Goal: Task Accomplishment & Management: Use online tool/utility

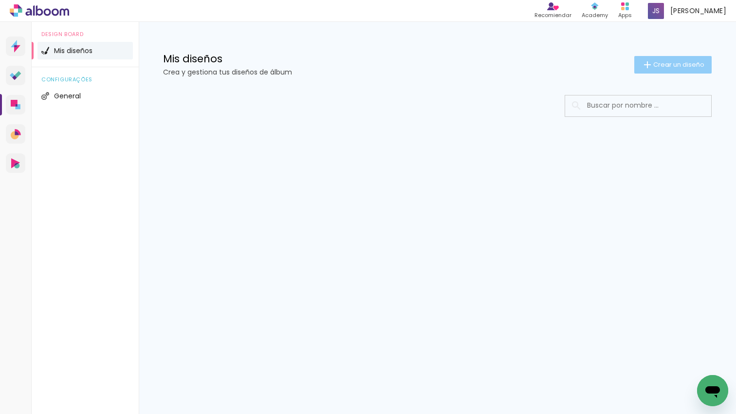
click at [668, 65] on span "Crear un diseño" at bounding box center [679, 64] width 51 height 6
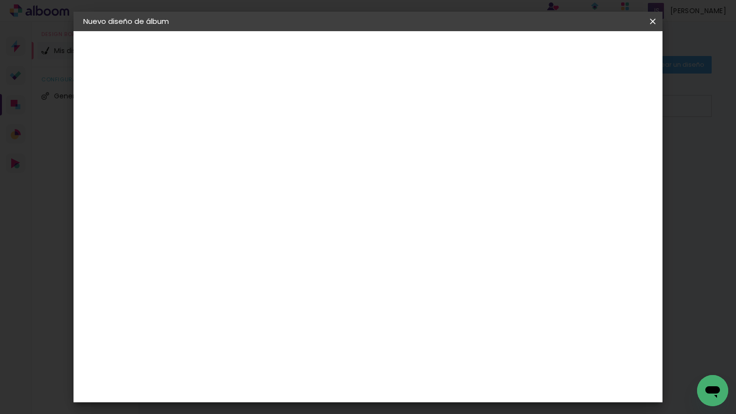
click at [243, 126] on input at bounding box center [243, 130] width 0 height 15
type input "boda"
type paper-input "boda"
click at [0, 0] on slot "Avanzar" at bounding box center [0, 0] width 0 height 0
click at [409, 151] on paper-item "Tamaño libre" at bounding box center [363, 147] width 91 height 21
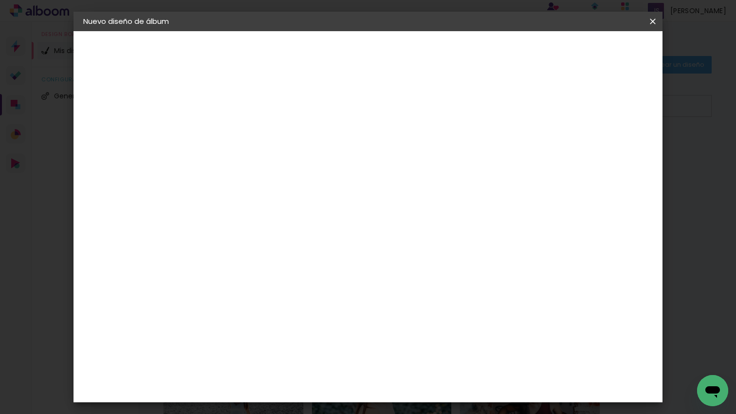
click at [0, 0] on slot "Avanzar" at bounding box center [0, 0] width 0 height 0
click at [436, 388] on input "60" at bounding box center [424, 387] width 25 height 15
type input "6"
type input "45"
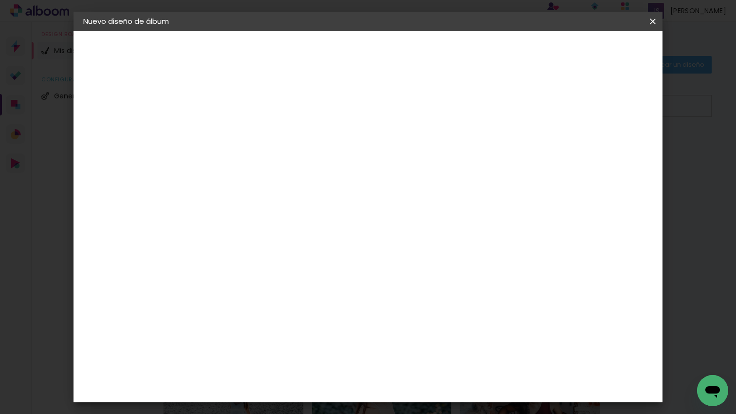
type paper-input "45"
drag, startPoint x: 636, startPoint y: 50, endPoint x: 633, endPoint y: 40, distance: 10.5
click at [599, 50] on span "Empezar diseño" at bounding box center [572, 51] width 54 height 7
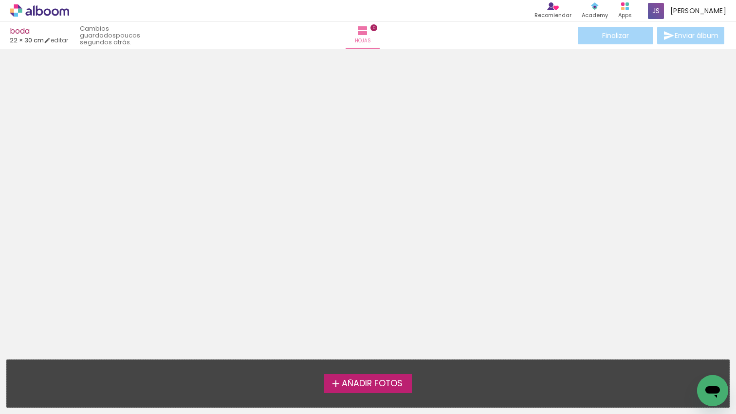
click at [378, 384] on span "Añadir Fotos" at bounding box center [372, 383] width 61 height 9
click at [0, 0] on input "file" at bounding box center [0, 0] width 0 height 0
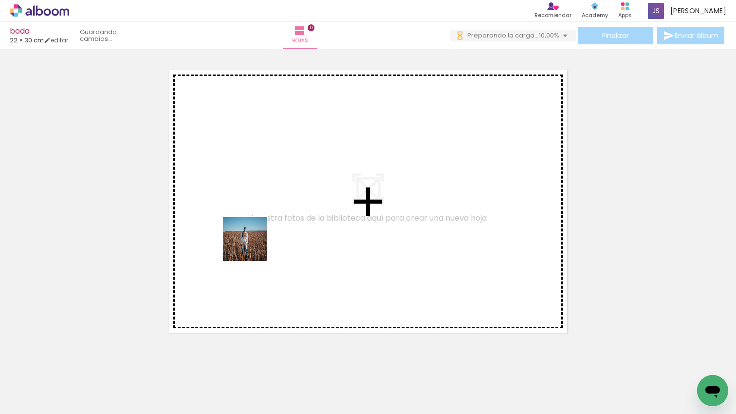
drag, startPoint x: 122, startPoint y: 367, endPoint x: 185, endPoint y: 359, distance: 62.9
click at [252, 246] on quentale-workspace at bounding box center [368, 207] width 736 height 414
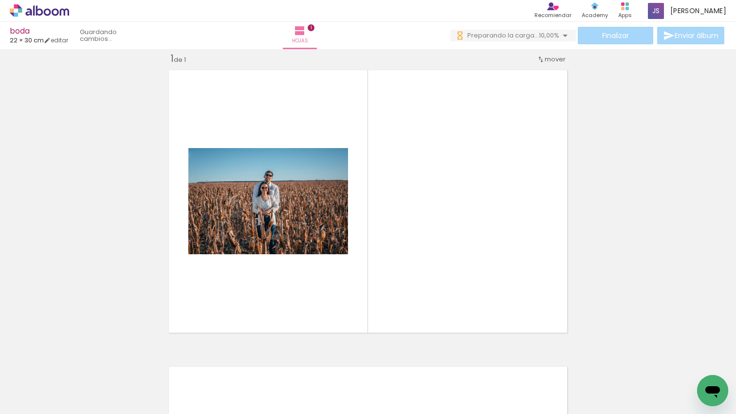
scroll to position [12, 0]
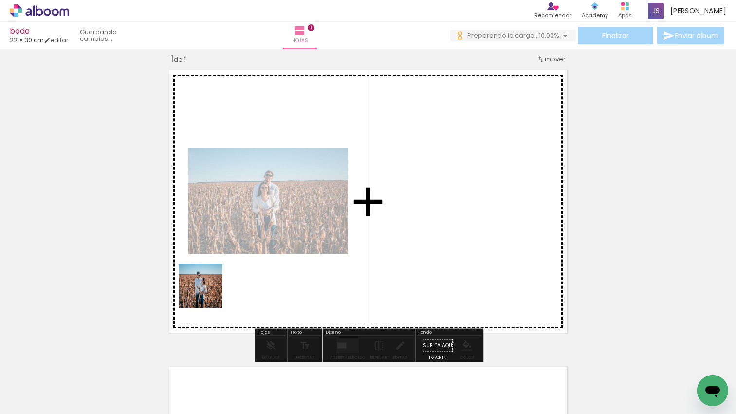
drag, startPoint x: 208, startPoint y: 293, endPoint x: 283, endPoint y: 334, distance: 85.9
click at [214, 284] on quentale-workspace at bounding box center [368, 207] width 736 height 414
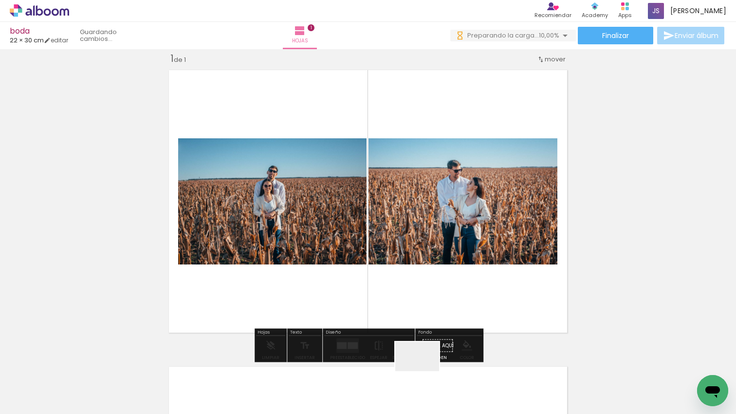
drag, startPoint x: 425, startPoint y: 371, endPoint x: 374, endPoint y: 384, distance: 52.3
click at [392, 292] on quentale-workspace at bounding box center [368, 207] width 736 height 414
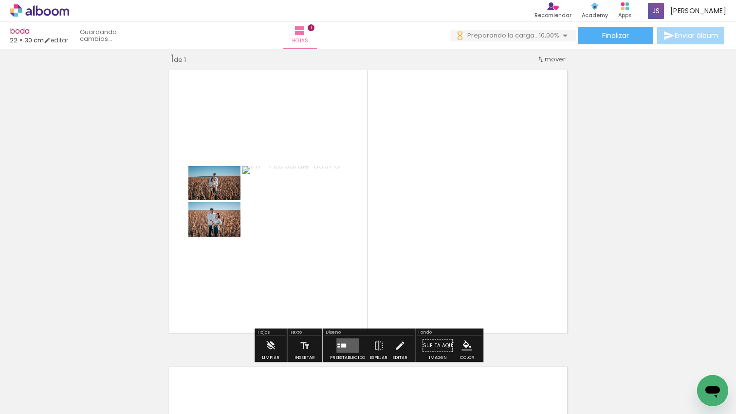
drag, startPoint x: 374, startPoint y: 305, endPoint x: 345, endPoint y: 381, distance: 81.7
click at [362, 314] on quentale-workspace at bounding box center [368, 207] width 736 height 414
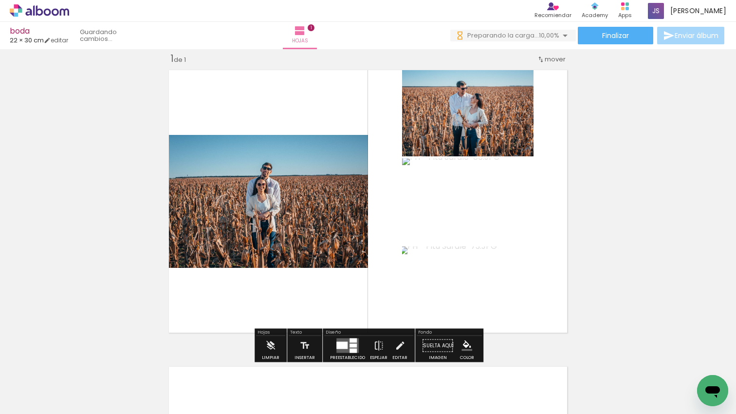
drag, startPoint x: 333, startPoint y: 374, endPoint x: 270, endPoint y: 379, distance: 63.1
click at [323, 300] on quentale-workspace at bounding box center [368, 207] width 736 height 414
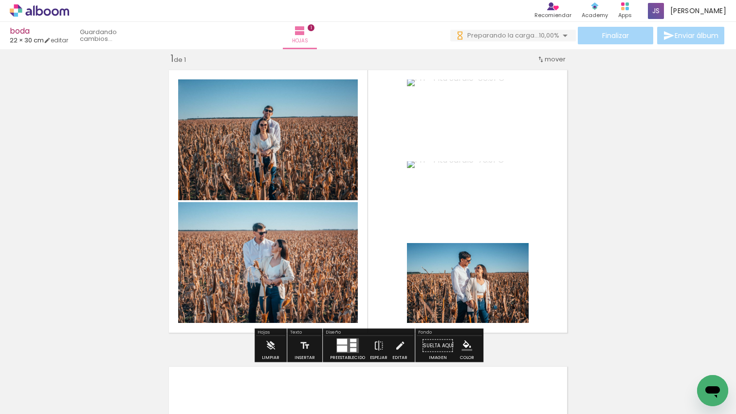
drag, startPoint x: 283, startPoint y: 296, endPoint x: 230, endPoint y: 372, distance: 92.3
click at [276, 301] on quentale-workspace at bounding box center [368, 207] width 736 height 414
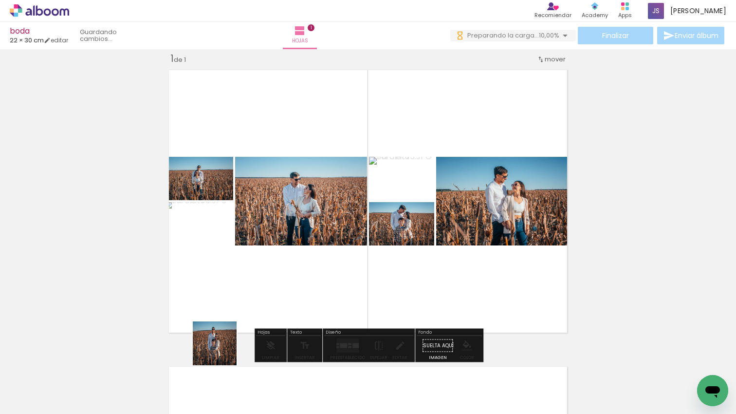
drag, startPoint x: 222, startPoint y: 351, endPoint x: 270, endPoint y: 300, distance: 69.6
click at [243, 270] on quentale-workspace at bounding box center [368, 207] width 736 height 414
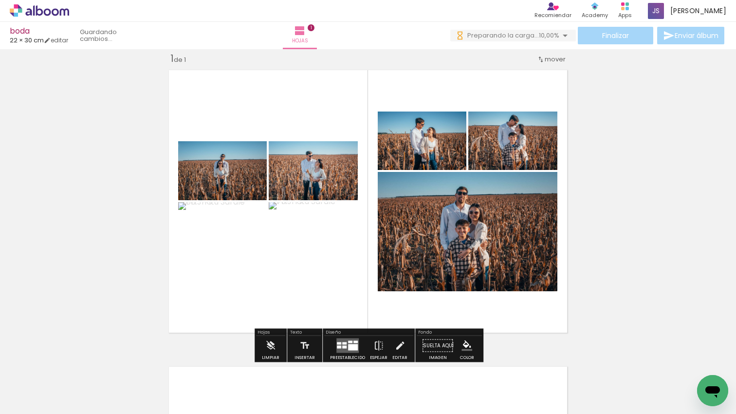
click at [354, 345] on div at bounding box center [353, 347] width 10 height 6
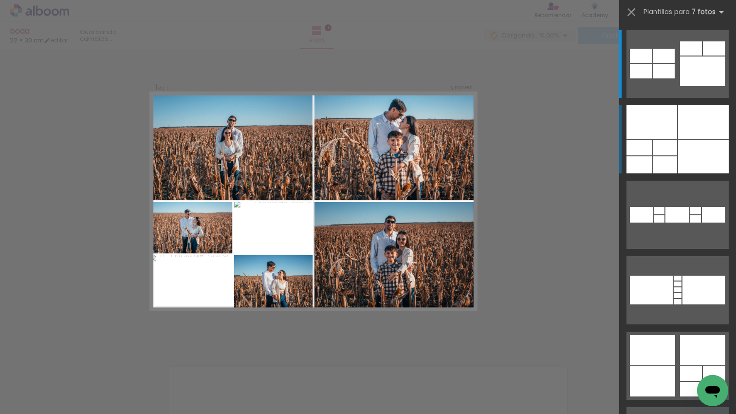
click at [687, 157] on div at bounding box center [703, 157] width 51 height 34
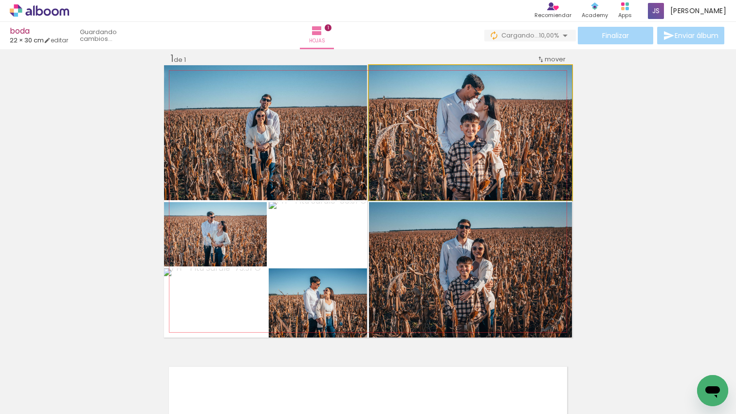
drag, startPoint x: 515, startPoint y: 147, endPoint x: 515, endPoint y: 158, distance: 10.7
click at [515, 158] on div at bounding box center [470, 132] width 203 height 135
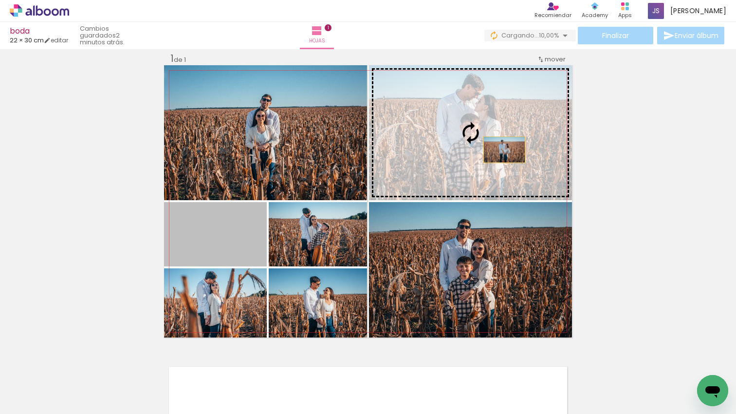
drag, startPoint x: 224, startPoint y: 243, endPoint x: 505, endPoint y: 150, distance: 296.3
click at [0, 0] on slot at bounding box center [0, 0] width 0 height 0
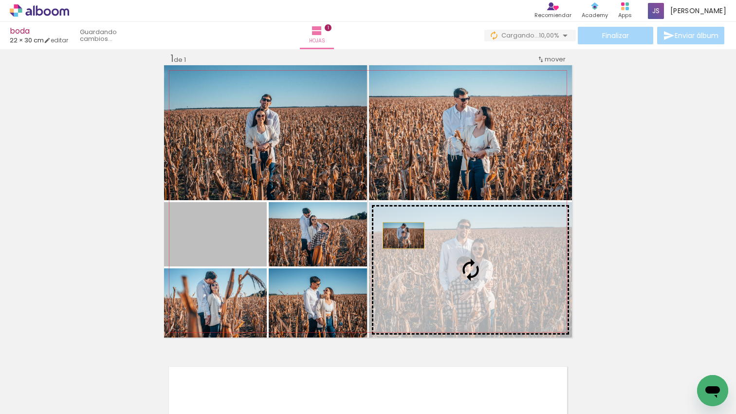
drag, startPoint x: 278, startPoint y: 227, endPoint x: 404, endPoint y: 235, distance: 125.9
click at [0, 0] on slot at bounding box center [0, 0] width 0 height 0
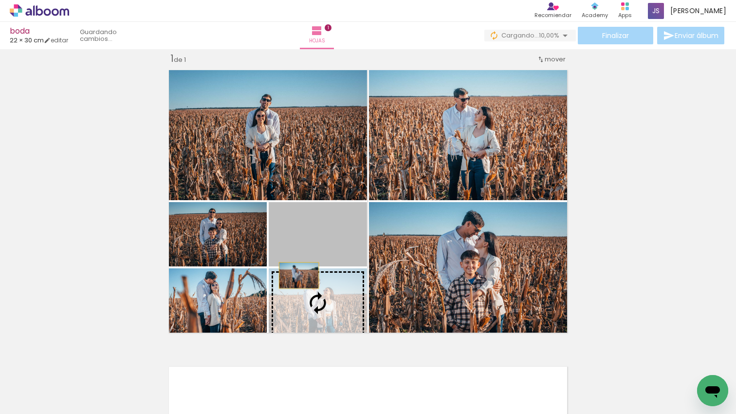
drag, startPoint x: 298, startPoint y: 255, endPoint x: 301, endPoint y: 276, distance: 20.7
click at [0, 0] on slot at bounding box center [0, 0] width 0 height 0
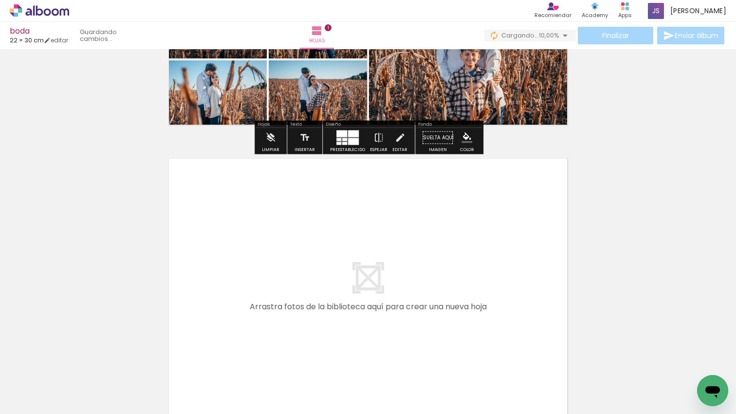
click at [468, 324] on quentale-workspace at bounding box center [368, 207] width 736 height 414
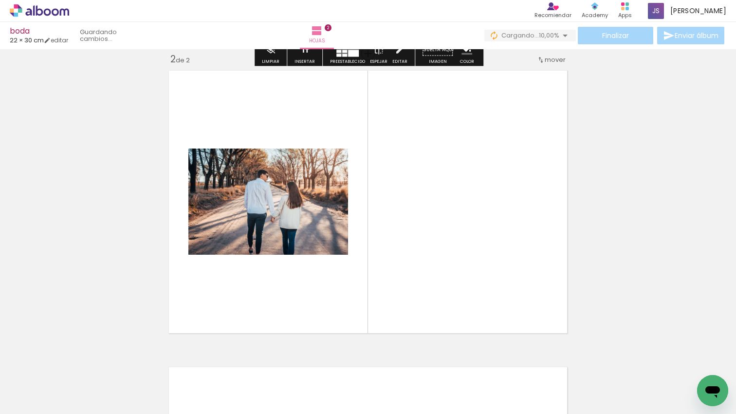
scroll to position [309, 0]
drag, startPoint x: 547, startPoint y: 386, endPoint x: 649, endPoint y: 403, distance: 103.1
click at [516, 304] on quentale-workspace at bounding box center [368, 207] width 736 height 414
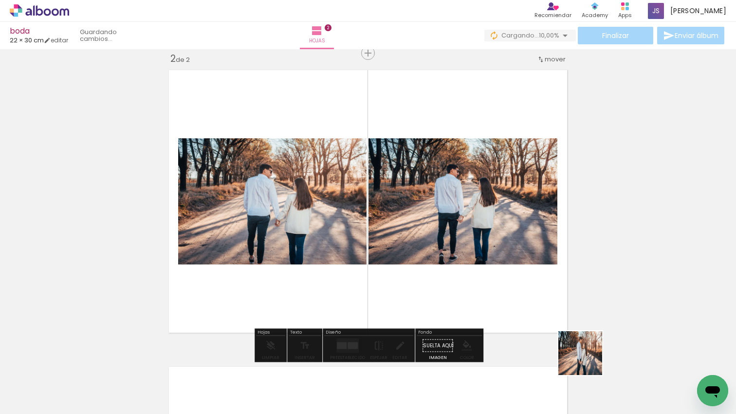
drag, startPoint x: 590, startPoint y: 363, endPoint x: 579, endPoint y: 352, distance: 15.8
click at [578, 352] on quentale-workspace at bounding box center [368, 207] width 736 height 414
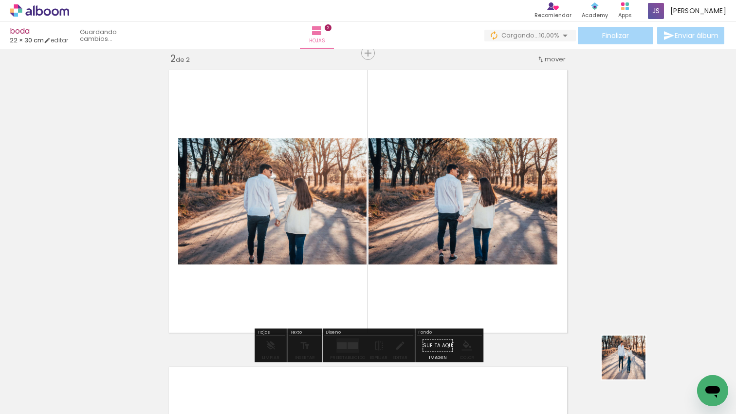
drag, startPoint x: 631, startPoint y: 365, endPoint x: 541, endPoint y: 341, distance: 93.1
click at [522, 314] on quentale-workspace at bounding box center [368, 207] width 736 height 414
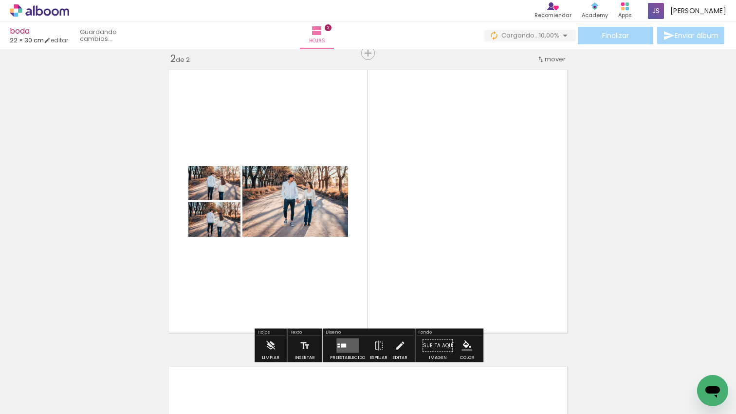
scroll to position [0, 316]
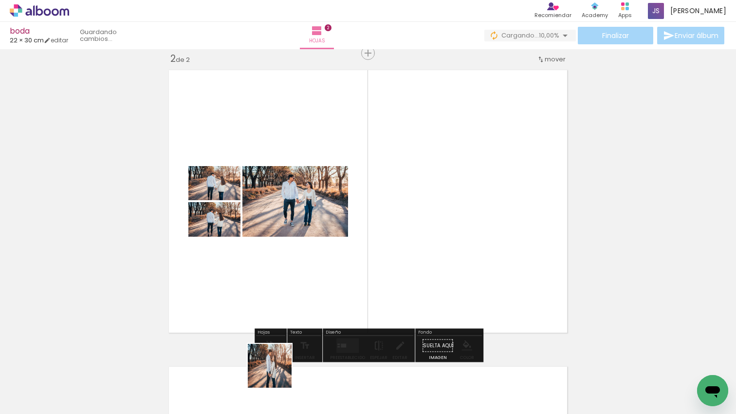
drag, startPoint x: 277, startPoint y: 373, endPoint x: 378, endPoint y: 340, distance: 106.1
click at [300, 316] on quentale-workspace at bounding box center [368, 207] width 736 height 414
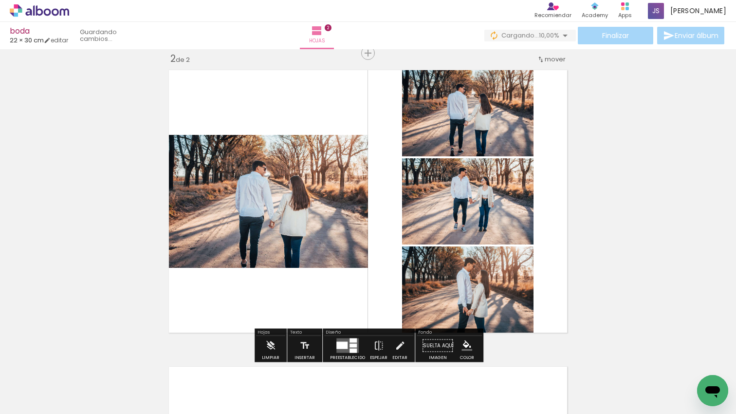
drag, startPoint x: 392, startPoint y: 378, endPoint x: 445, endPoint y: 372, distance: 53.9
click at [405, 312] on quentale-workspace at bounding box center [368, 207] width 736 height 414
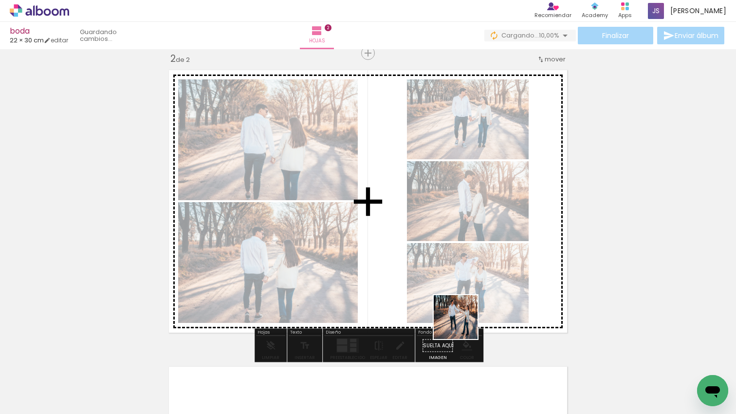
drag, startPoint x: 463, startPoint y: 324, endPoint x: 492, endPoint y: 390, distance: 71.3
click at [463, 326] on quentale-workspace at bounding box center [368, 207] width 736 height 414
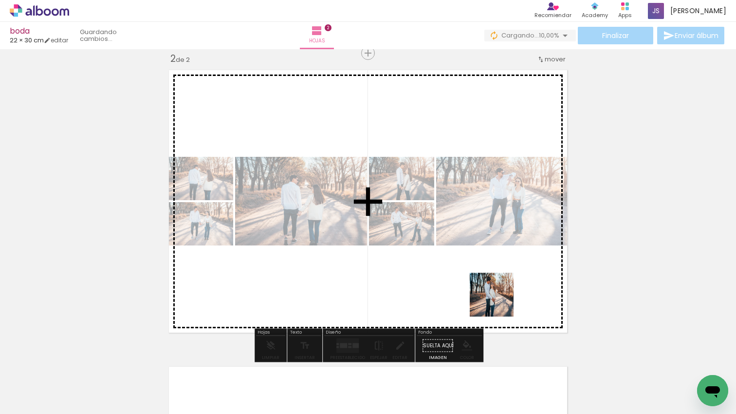
drag, startPoint x: 499, startPoint y: 304, endPoint x: 526, endPoint y: 351, distance: 53.5
click at [500, 302] on quentale-workspace at bounding box center [368, 207] width 736 height 414
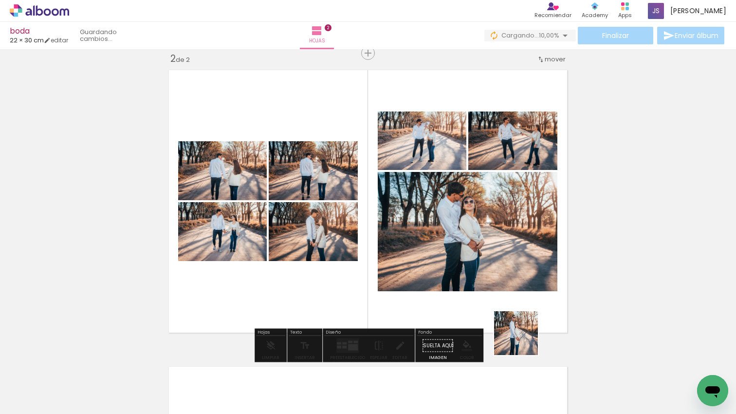
click at [524, 340] on quentale-workspace at bounding box center [368, 207] width 736 height 414
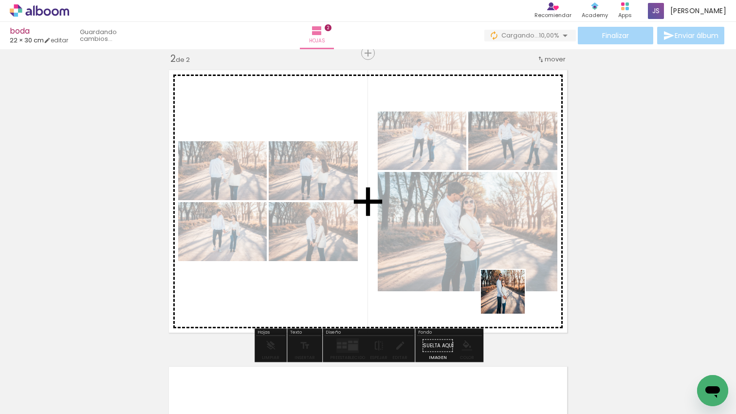
click at [510, 299] on quentale-workspace at bounding box center [368, 207] width 736 height 414
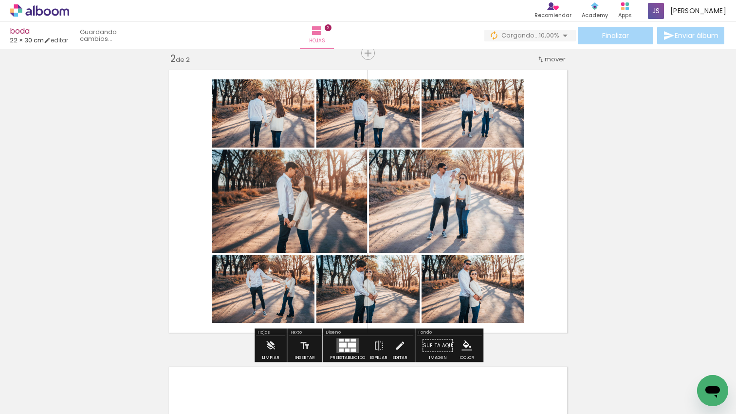
drag, startPoint x: 345, startPoint y: 339, endPoint x: 374, endPoint y: 334, distance: 30.2
click at [345, 339] on div at bounding box center [347, 340] width 5 height 3
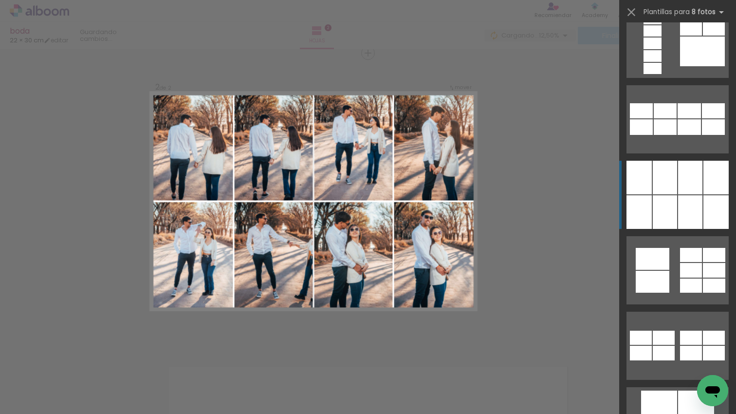
scroll to position [1227, 0]
click at [688, 184] on div at bounding box center [690, 178] width 24 height 34
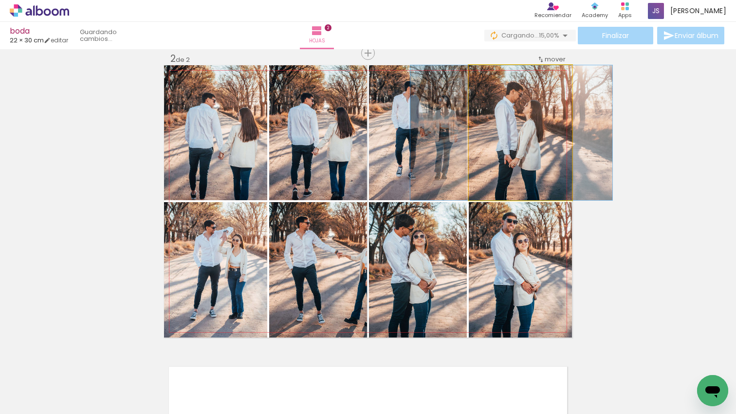
drag, startPoint x: 544, startPoint y: 131, endPoint x: 536, endPoint y: 131, distance: 8.8
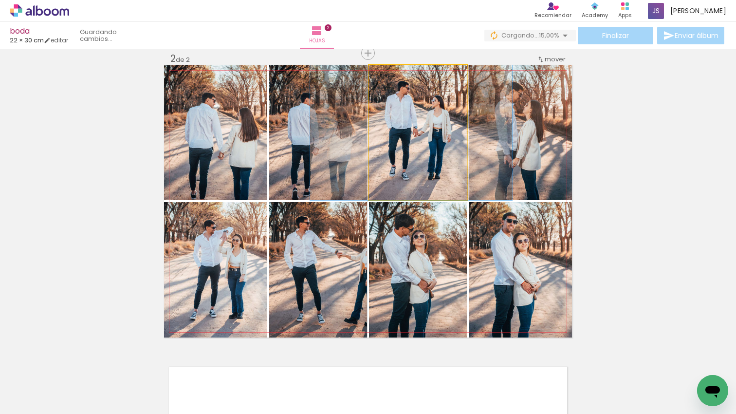
click at [429, 124] on div at bounding box center [411, 132] width 202 height 135
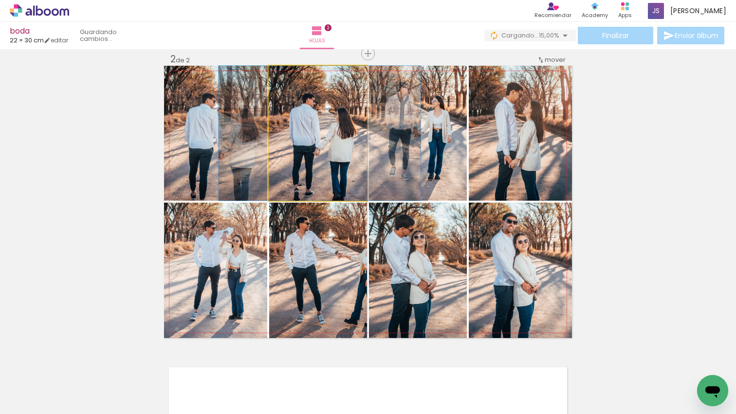
drag, startPoint x: 300, startPoint y: 126, endPoint x: 308, endPoint y: 123, distance: 7.7
click at [302, 124] on div at bounding box center [320, 133] width 202 height 135
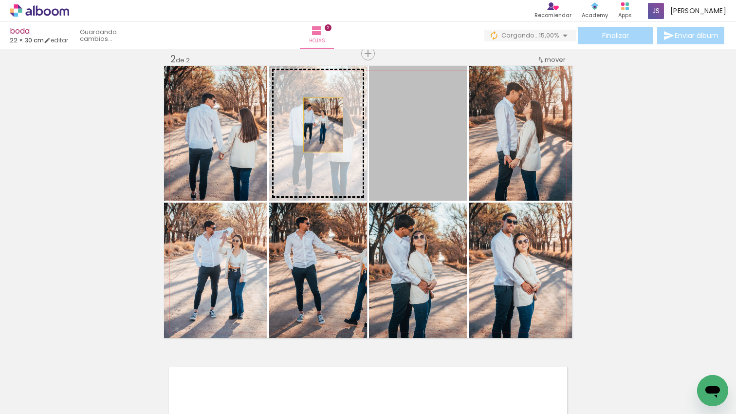
drag, startPoint x: 363, startPoint y: 126, endPoint x: 323, endPoint y: 124, distance: 40.0
click at [0, 0] on slot at bounding box center [0, 0] width 0 height 0
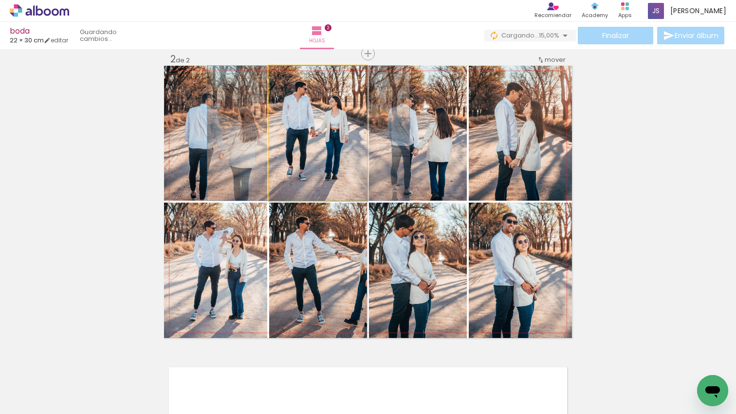
drag, startPoint x: 320, startPoint y: 123, endPoint x: 313, endPoint y: 124, distance: 7.3
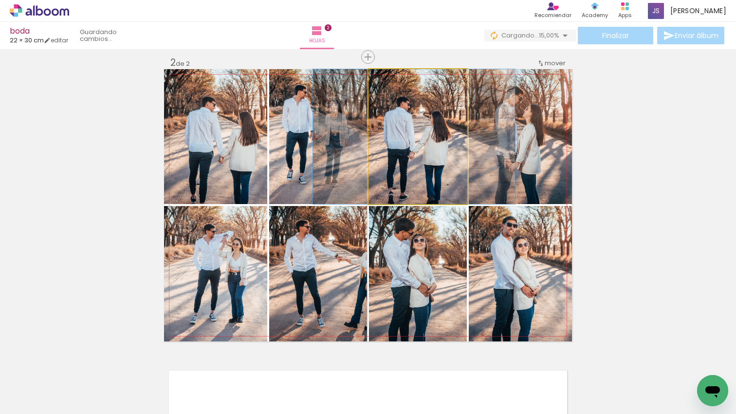
scroll to position [302, 0]
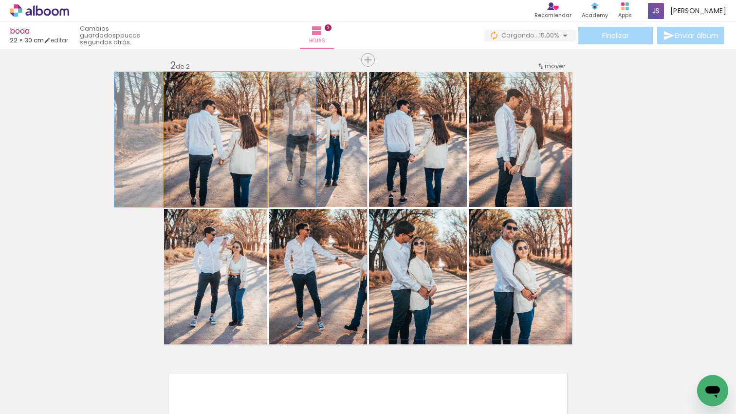
click at [202, 144] on quentale-photo at bounding box center [215, 139] width 103 height 135
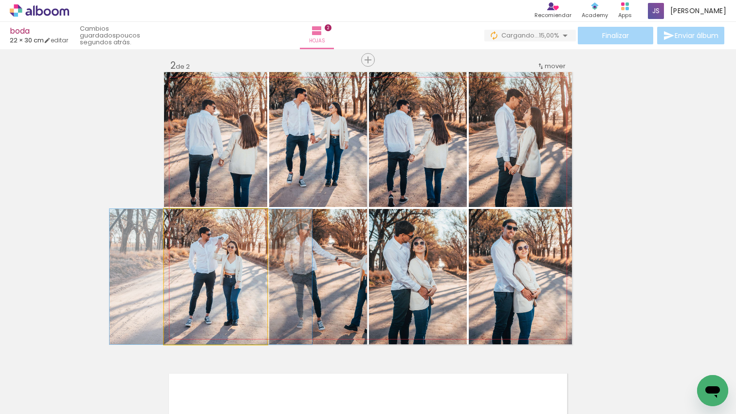
drag, startPoint x: 248, startPoint y: 274, endPoint x: 243, endPoint y: 273, distance: 5.0
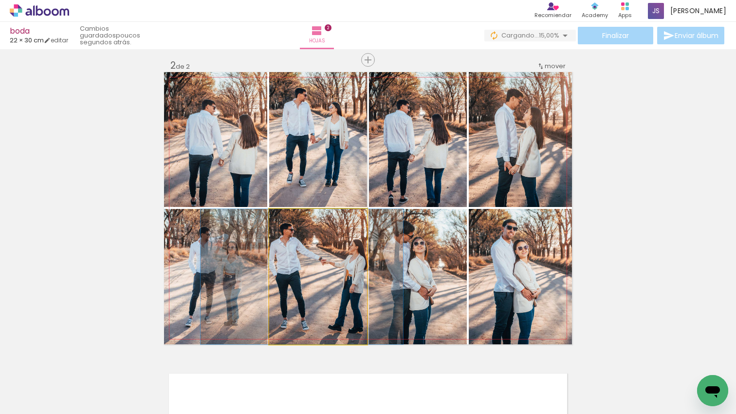
drag, startPoint x: 342, startPoint y: 275, endPoint x: 327, endPoint y: 272, distance: 14.8
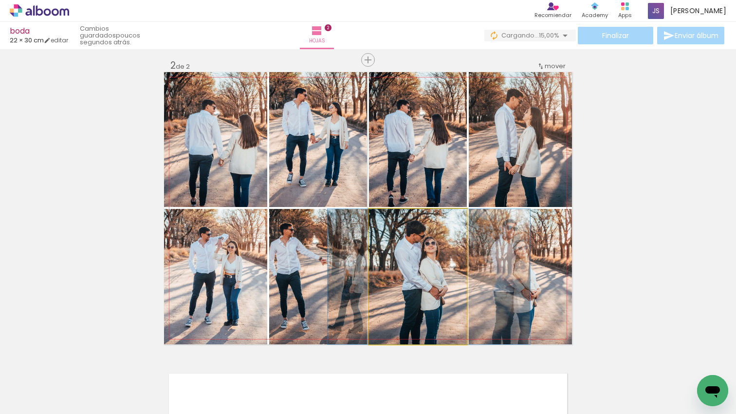
drag, startPoint x: 428, startPoint y: 279, endPoint x: 439, endPoint y: 277, distance: 11.5
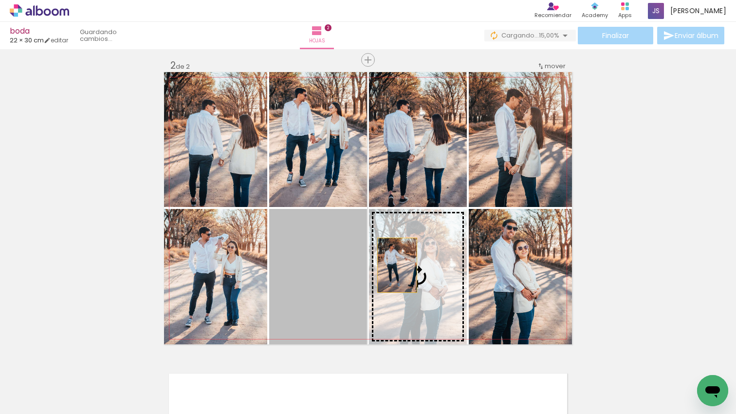
drag, startPoint x: 355, startPoint y: 265, endPoint x: 398, endPoint y: 265, distance: 43.8
click at [0, 0] on slot at bounding box center [0, 0] width 0 height 0
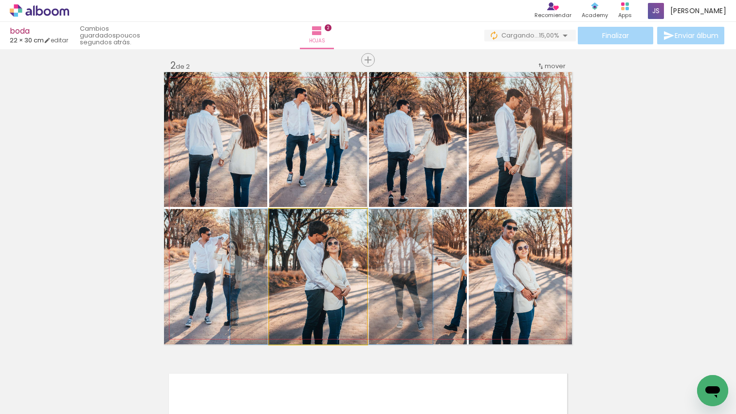
drag, startPoint x: 338, startPoint y: 260, endPoint x: 351, endPoint y: 259, distance: 13.2
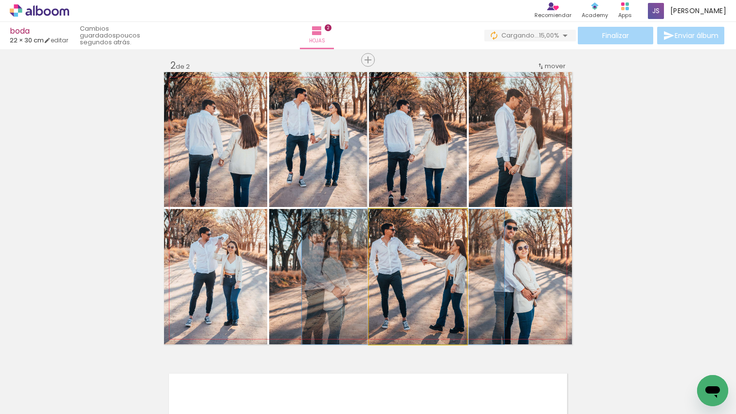
drag, startPoint x: 399, startPoint y: 263, endPoint x: 387, endPoint y: 263, distance: 11.7
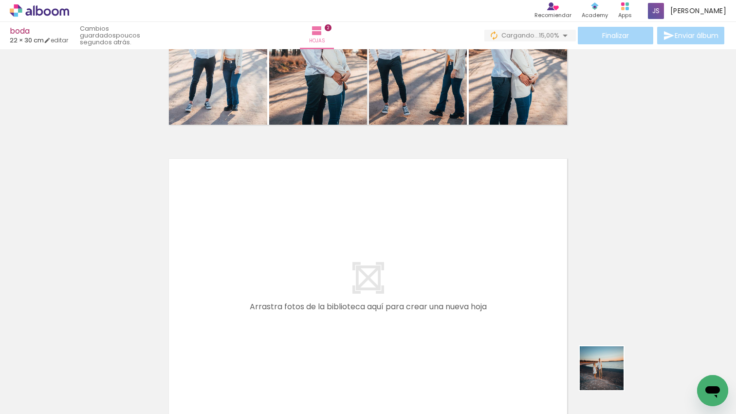
click at [533, 309] on quentale-workspace at bounding box center [368, 207] width 736 height 414
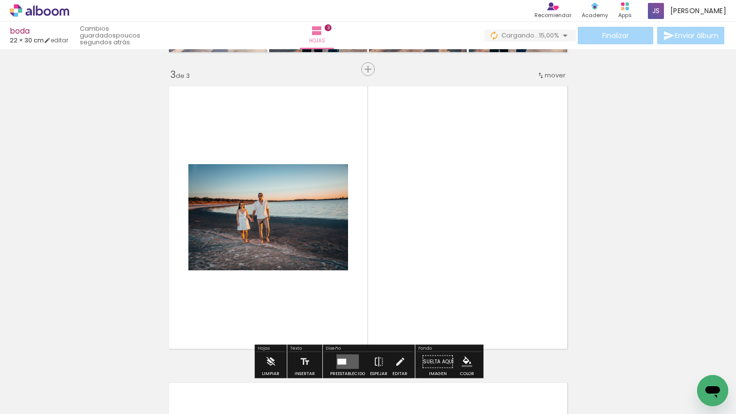
scroll to position [605, 0]
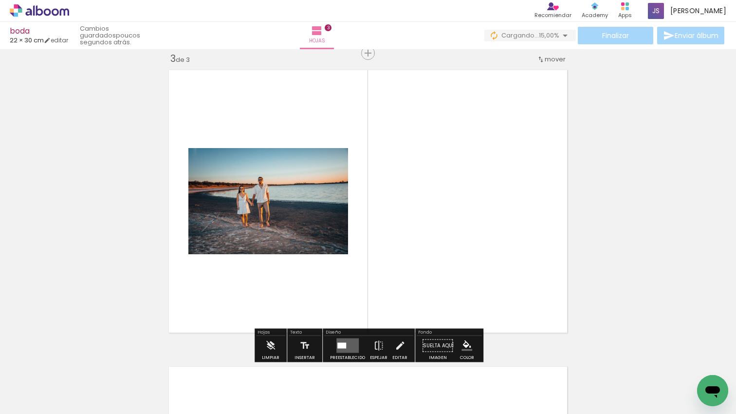
drag, startPoint x: 549, startPoint y: 341, endPoint x: 456, endPoint y: 324, distance: 94.7
click at [451, 312] on quentale-workspace at bounding box center [368, 207] width 736 height 414
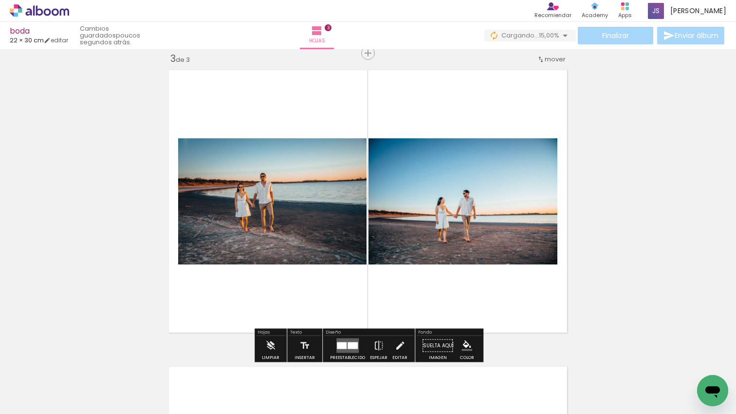
scroll to position [0, 635]
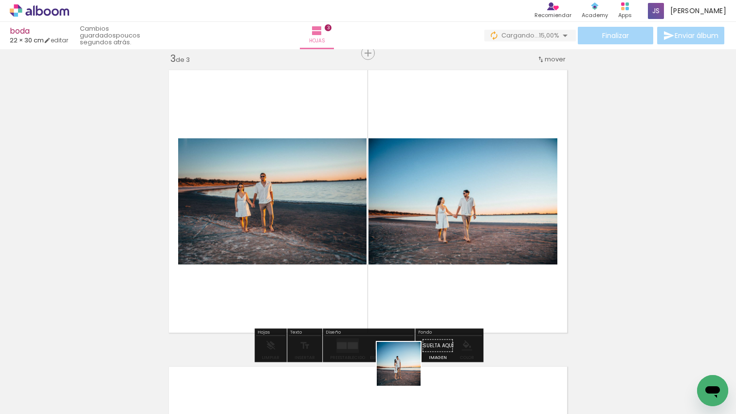
drag, startPoint x: 406, startPoint y: 371, endPoint x: 430, endPoint y: 307, distance: 68.7
click at [426, 294] on quentale-workspace at bounding box center [368, 207] width 736 height 414
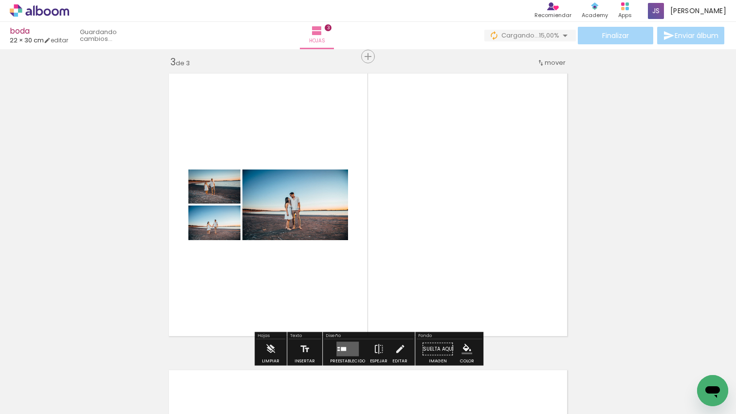
scroll to position [0, 910]
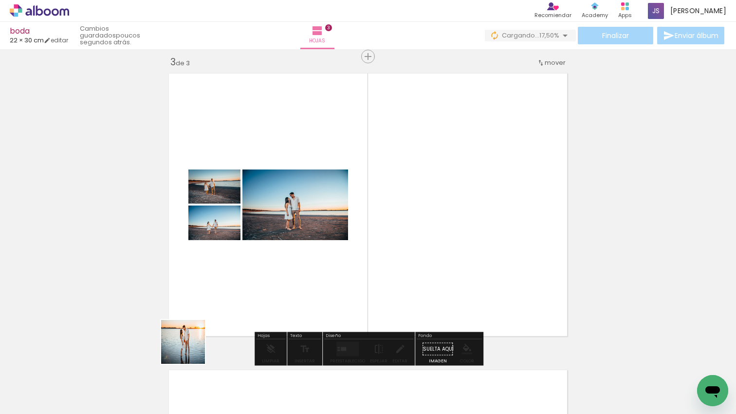
drag, startPoint x: 190, startPoint y: 349, endPoint x: 235, endPoint y: 337, distance: 46.3
click at [230, 298] on quentale-workspace at bounding box center [368, 207] width 736 height 414
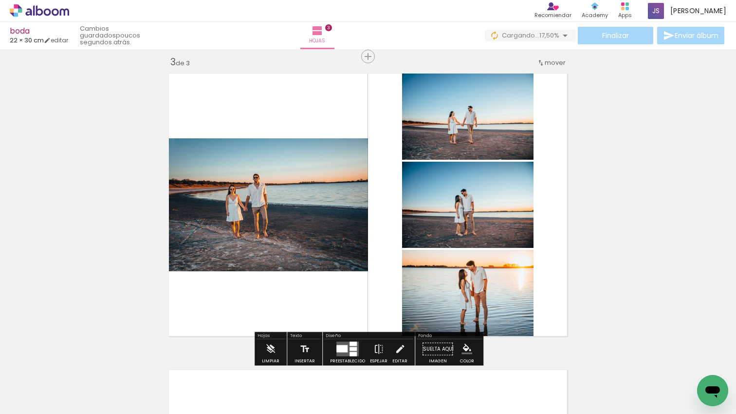
drag, startPoint x: 256, startPoint y: 281, endPoint x: 254, endPoint y: 293, distance: 11.8
click at [255, 287] on quentale-workspace at bounding box center [368, 207] width 736 height 414
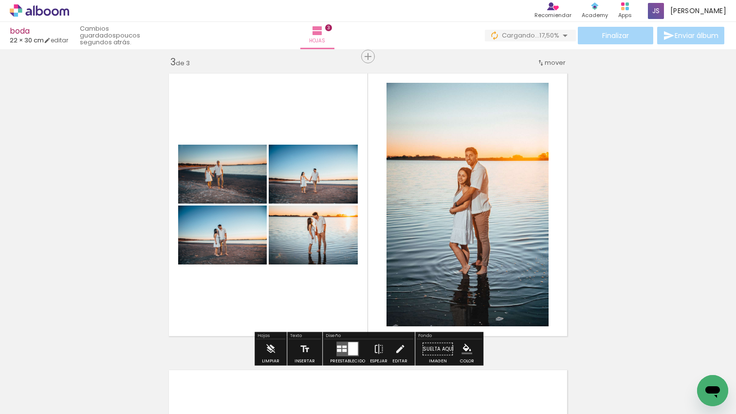
drag, startPoint x: 353, startPoint y: 344, endPoint x: 689, endPoint y: 205, distance: 363.1
click at [360, 342] on paper-button "Preestablecido" at bounding box center [348, 351] width 40 height 25
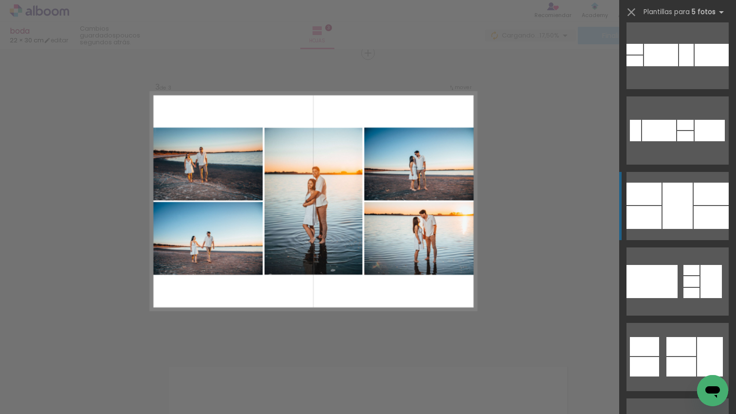
scroll to position [915, 0]
drag, startPoint x: 690, startPoint y: 223, endPoint x: 666, endPoint y: 237, distance: 28.0
click at [690, 223] on div at bounding box center [678, 205] width 30 height 46
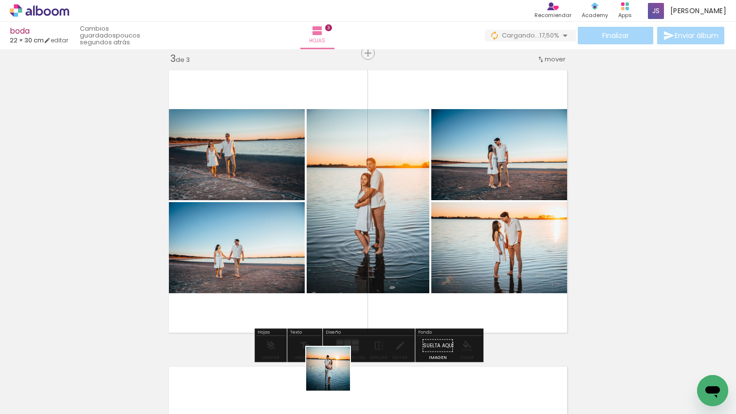
drag, startPoint x: 336, startPoint y: 376, endPoint x: 342, endPoint y: 310, distance: 66.0
click at [342, 310] on quentale-workspace at bounding box center [368, 207] width 736 height 414
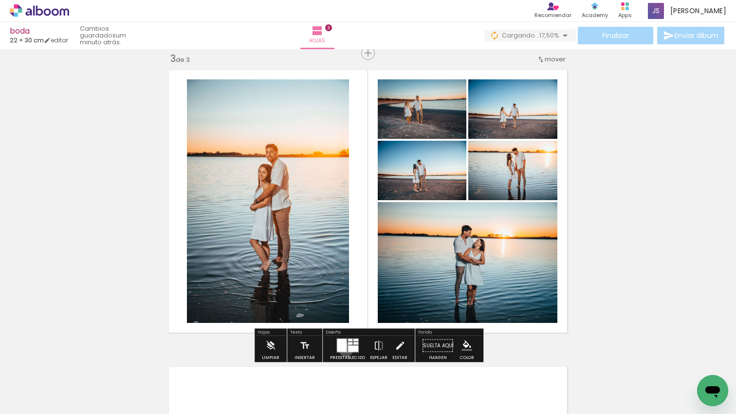
drag, startPoint x: 344, startPoint y: 350, endPoint x: 600, endPoint y: 285, distance: 264.6
click at [344, 350] on div at bounding box center [342, 345] width 10 height 13
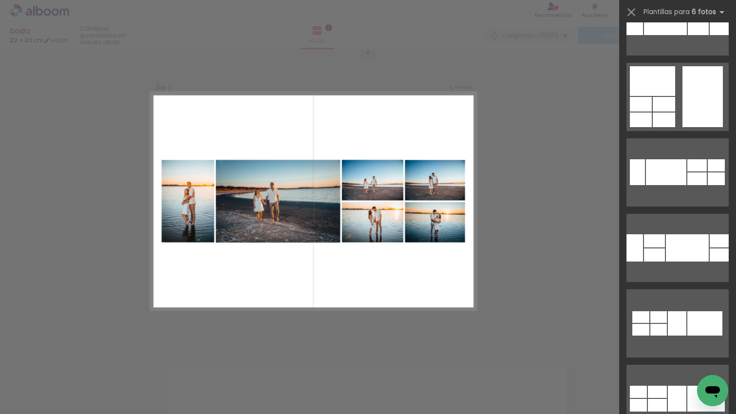
scroll to position [2534, 0]
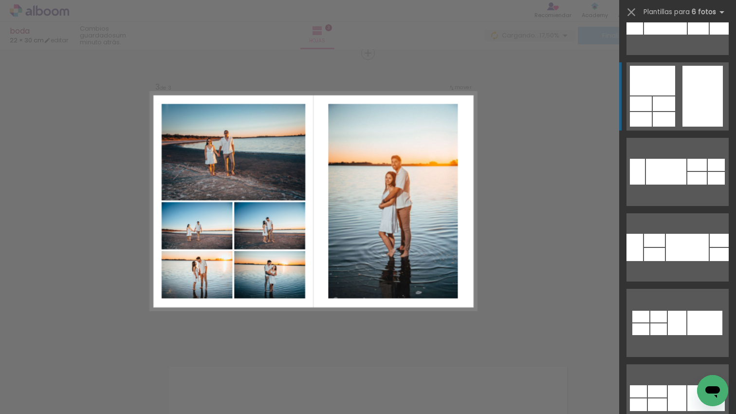
click at [695, 120] on div at bounding box center [703, 96] width 40 height 61
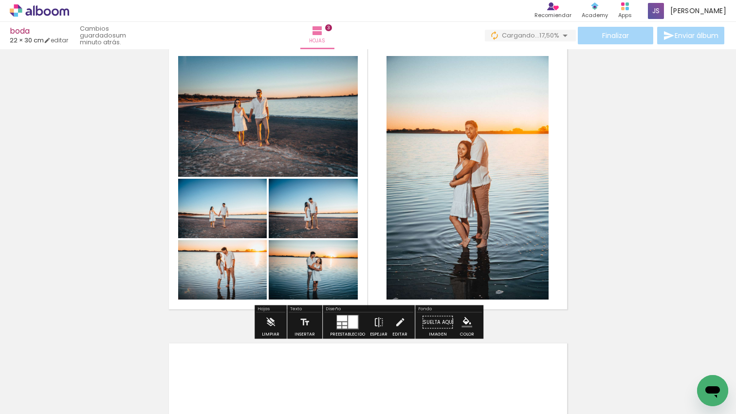
scroll to position [0, 910]
click at [378, 320] on iron-icon at bounding box center [379, 322] width 11 height 19
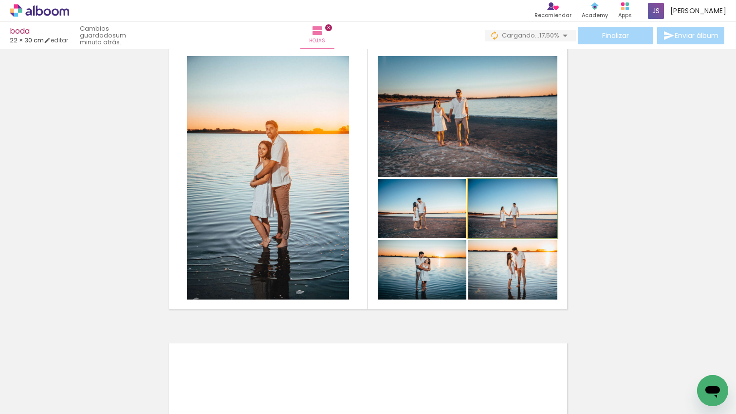
drag, startPoint x: 528, startPoint y: 219, endPoint x: 521, endPoint y: 145, distance: 74.9
click at [0, 0] on slot at bounding box center [0, 0] width 0 height 0
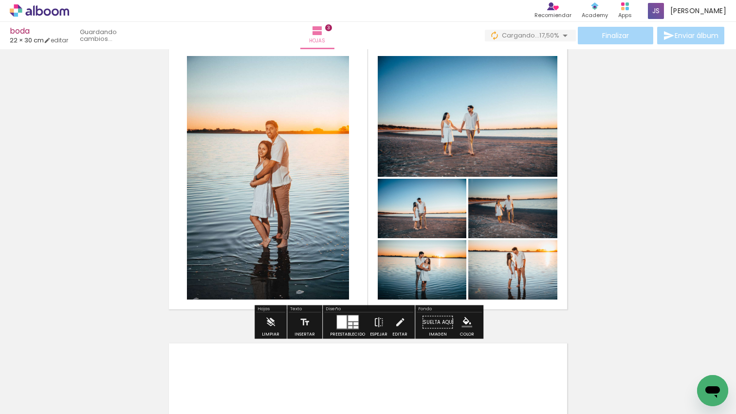
scroll to position [628, 0]
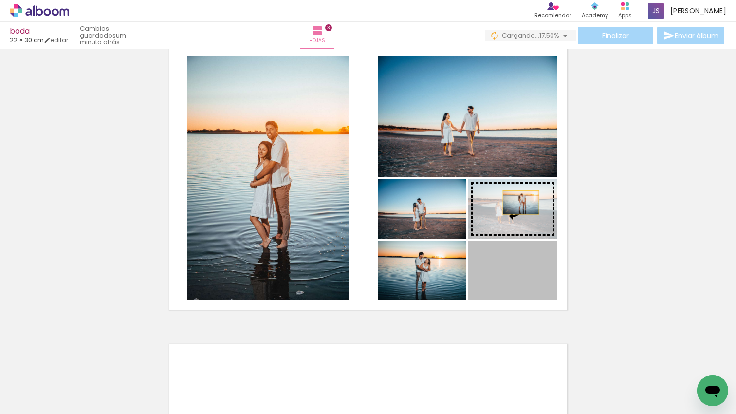
drag, startPoint x: 524, startPoint y: 232, endPoint x: 521, endPoint y: 203, distance: 29.8
click at [0, 0] on slot at bounding box center [0, 0] width 0 height 0
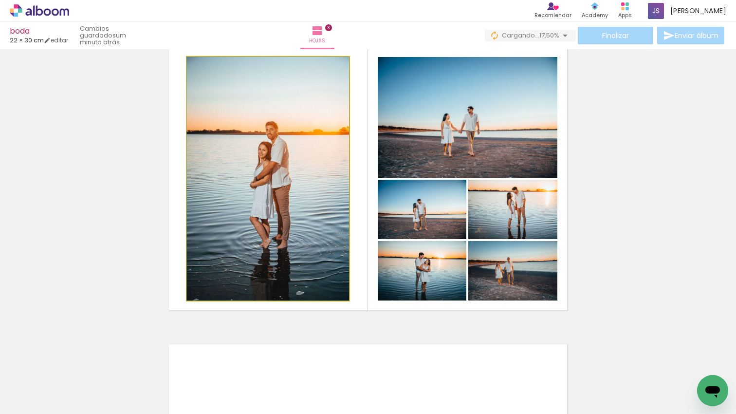
drag, startPoint x: 250, startPoint y: 182, endPoint x: 242, endPoint y: 181, distance: 8.4
click at [242, 181] on div at bounding box center [268, 178] width 163 height 243
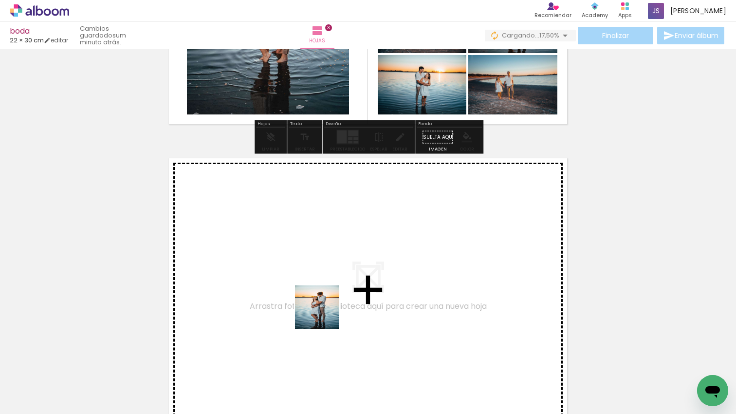
drag, startPoint x: 312, startPoint y: 332, endPoint x: 334, endPoint y: 303, distance: 36.5
click at [334, 303] on quentale-workspace at bounding box center [368, 207] width 736 height 414
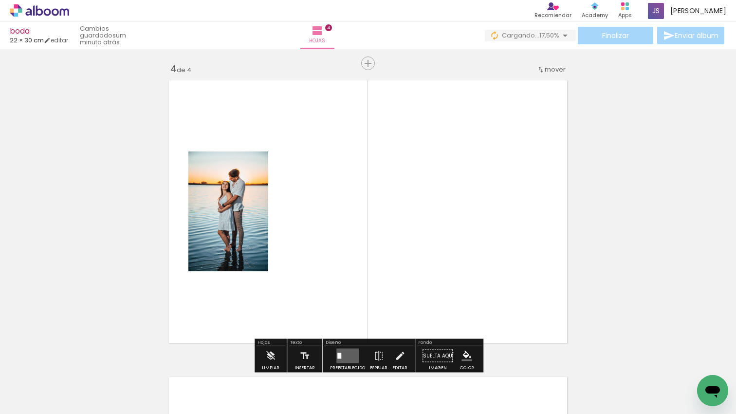
scroll to position [902, 0]
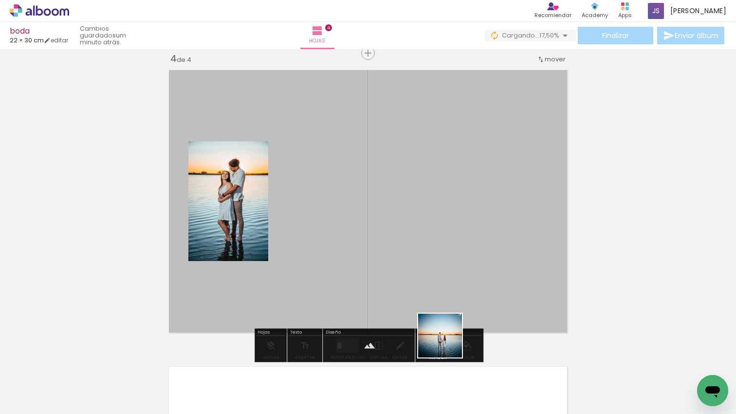
drag, startPoint x: 448, startPoint y: 343, endPoint x: 497, endPoint y: 369, distance: 56.0
click at [452, 318] on quentale-workspace at bounding box center [368, 207] width 736 height 414
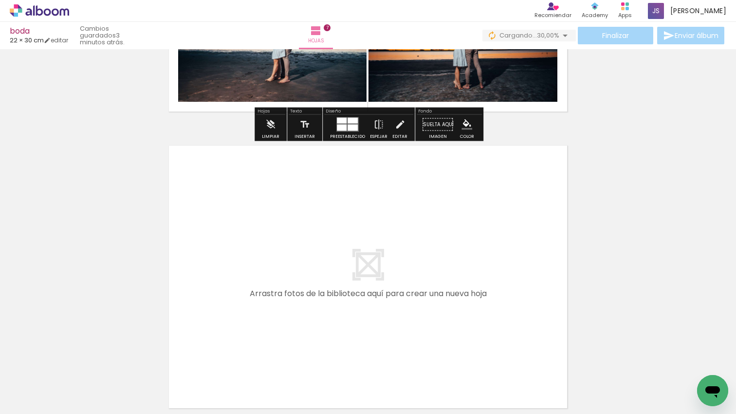
scroll to position [2045, 0]
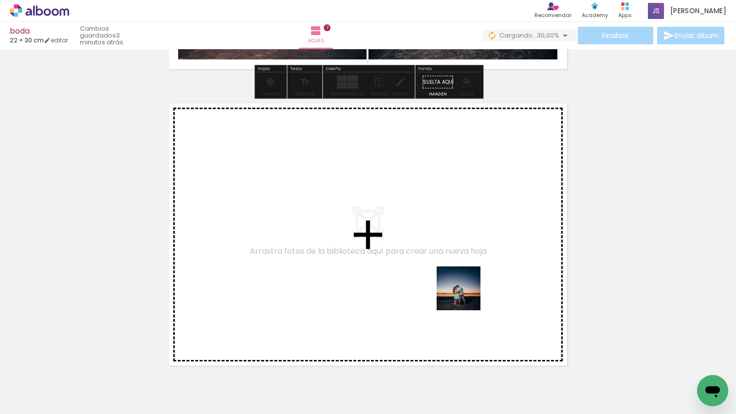
click at [460, 268] on quentale-workspace at bounding box center [368, 207] width 736 height 414
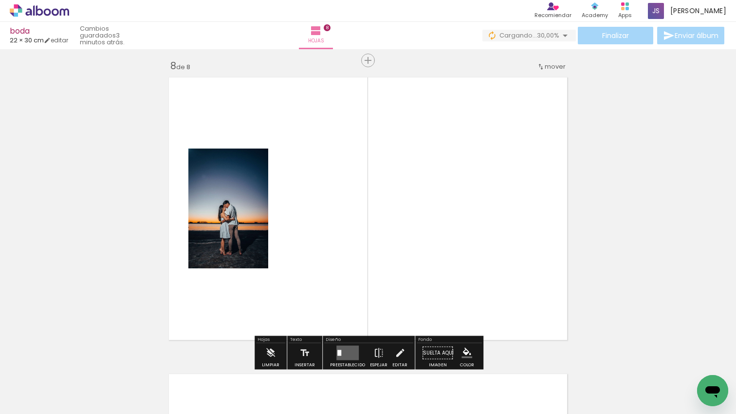
scroll to position [2088, 0]
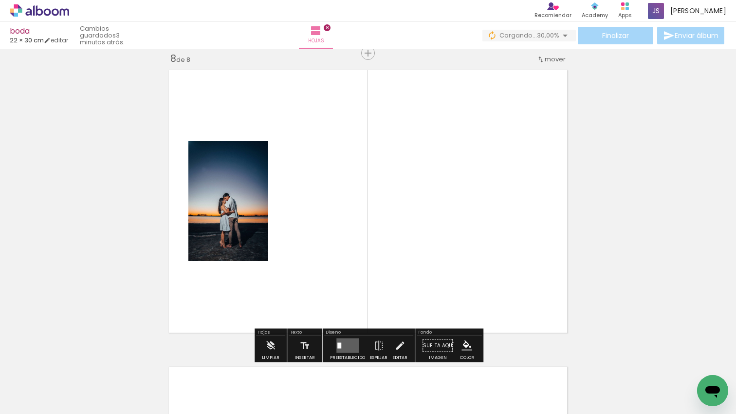
drag, startPoint x: 502, startPoint y: 307, endPoint x: 562, endPoint y: 387, distance: 100.1
click at [501, 305] on quentale-workspace at bounding box center [368, 207] width 736 height 414
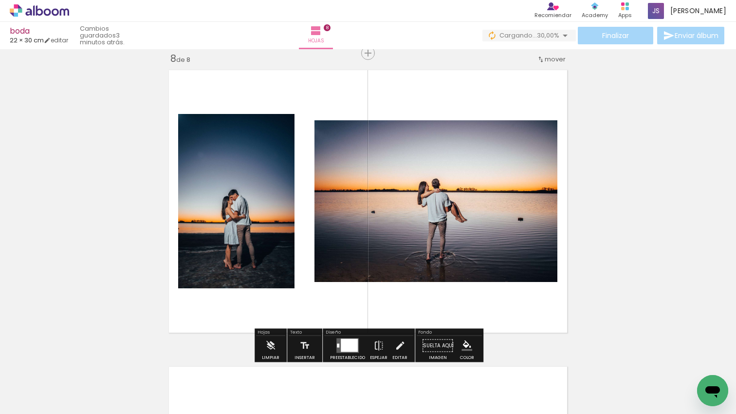
drag, startPoint x: 549, startPoint y: 325, endPoint x: 627, endPoint y: 369, distance: 89.2
click at [549, 325] on quentale-workspace at bounding box center [368, 207] width 736 height 414
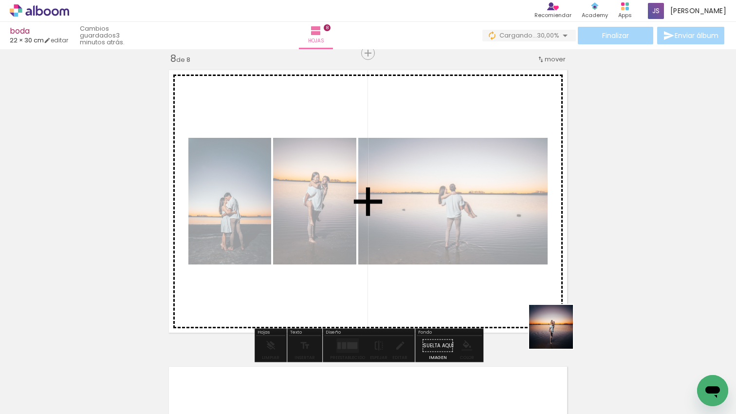
drag, startPoint x: 636, startPoint y: 370, endPoint x: 594, endPoint y: 351, distance: 46.9
click at [556, 333] on quentale-workspace at bounding box center [368, 207] width 736 height 414
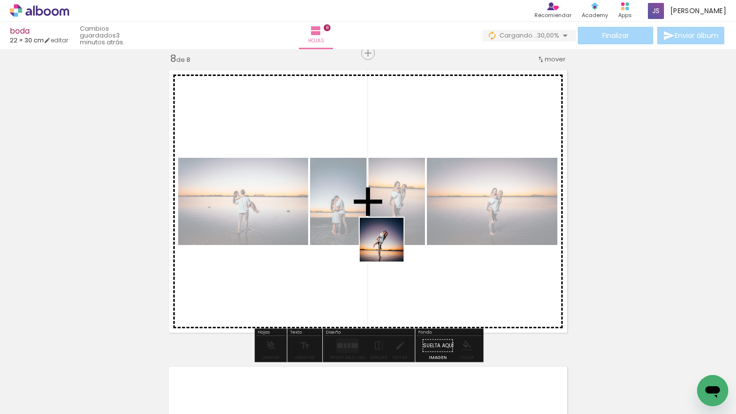
drag, startPoint x: 687, startPoint y: 373, endPoint x: 389, endPoint y: 248, distance: 322.6
click at [389, 247] on quentale-workspace at bounding box center [368, 207] width 736 height 414
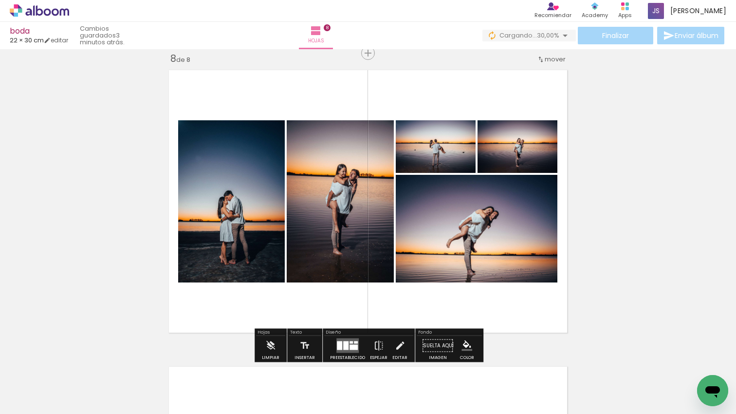
drag, startPoint x: 336, startPoint y: 344, endPoint x: 348, endPoint y: 333, distance: 17.2
click at [337, 344] on div at bounding box center [339, 345] width 5 height 9
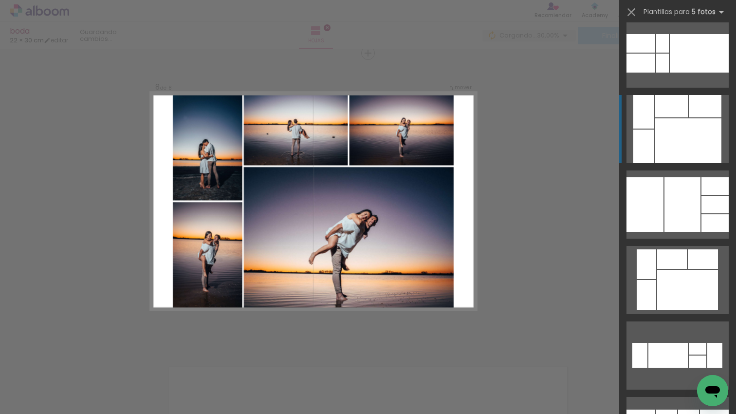
scroll to position [239, 0]
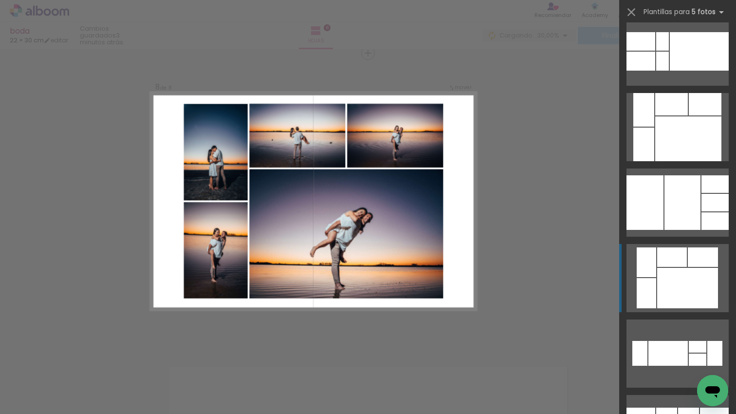
click at [669, 256] on div at bounding box center [672, 256] width 30 height 19
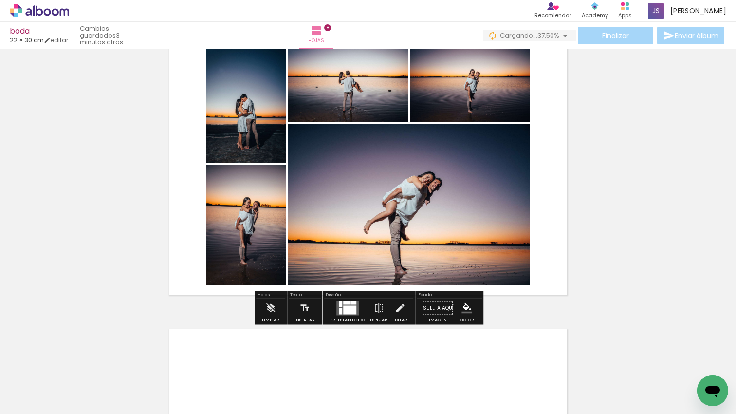
scroll to position [2127, 0]
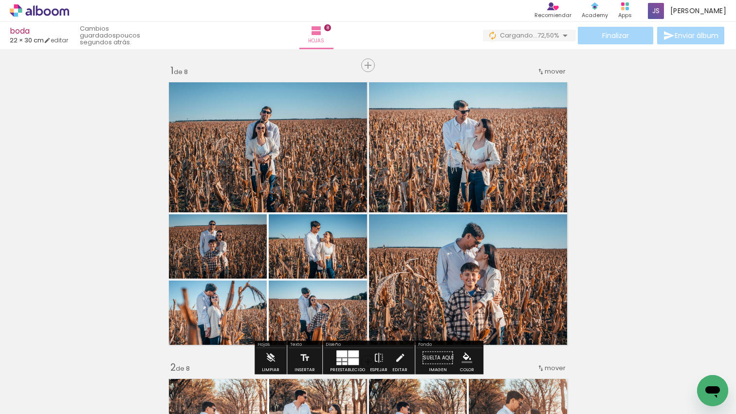
scroll to position [0, 1528]
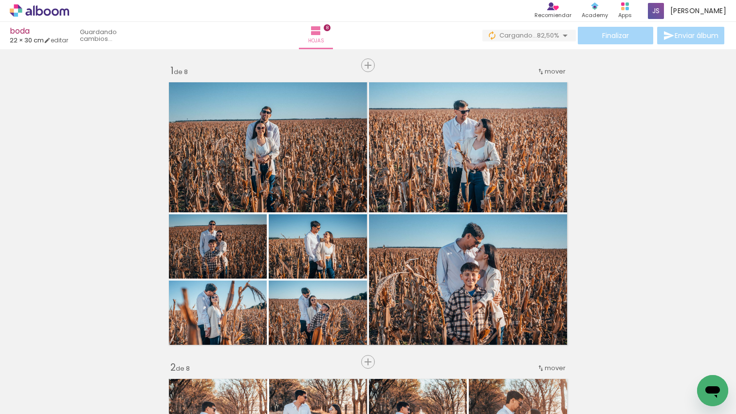
scroll to position [0, 1528]
click at [625, 38] on span "Finalizar" at bounding box center [615, 35] width 27 height 7
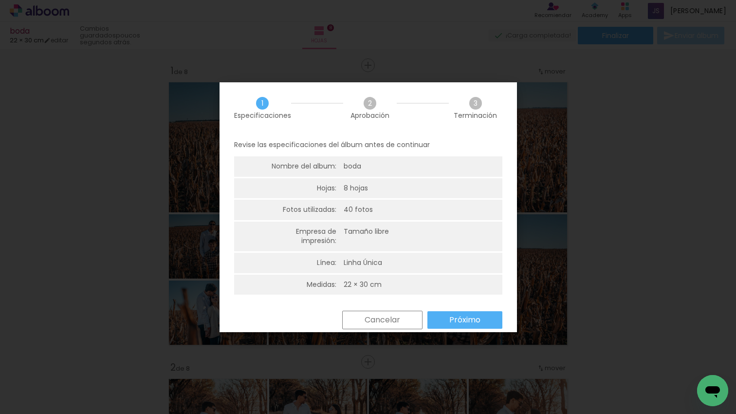
drag, startPoint x: 471, startPoint y: 322, endPoint x: 467, endPoint y: 320, distance: 5.4
click at [0, 0] on slot "Próximo" at bounding box center [0, 0] width 0 height 0
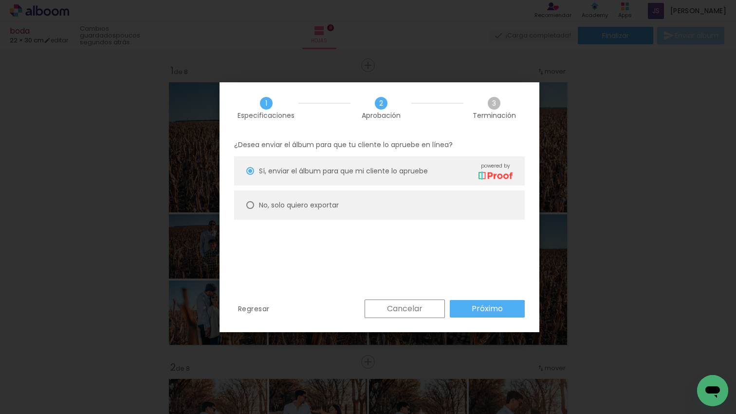
drag, startPoint x: 318, startPoint y: 212, endPoint x: 326, endPoint y: 218, distance: 10.0
click at [318, 212] on paper-radio-button "No, solo quiero exportar" at bounding box center [379, 204] width 291 height 29
type paper-radio-button "on"
drag, startPoint x: 497, startPoint y: 299, endPoint x: 500, endPoint y: 305, distance: 6.1
click at [500, 305] on div "Cancelar Próximo" at bounding box center [442, 308] width 165 height 19
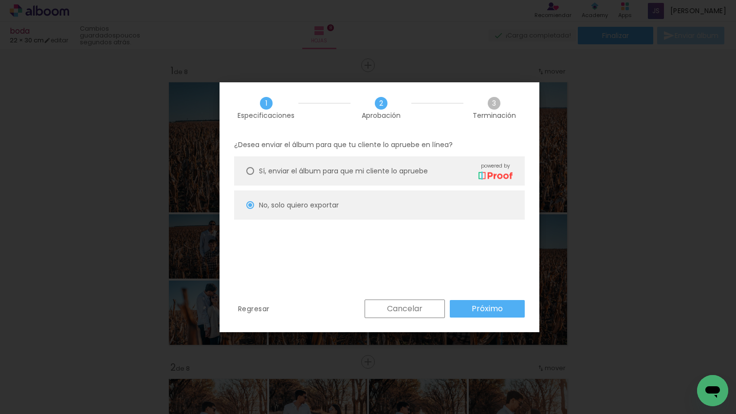
click at [0, 0] on slot "Próximo" at bounding box center [0, 0] width 0 height 0
type input "Alta, 300 DPI"
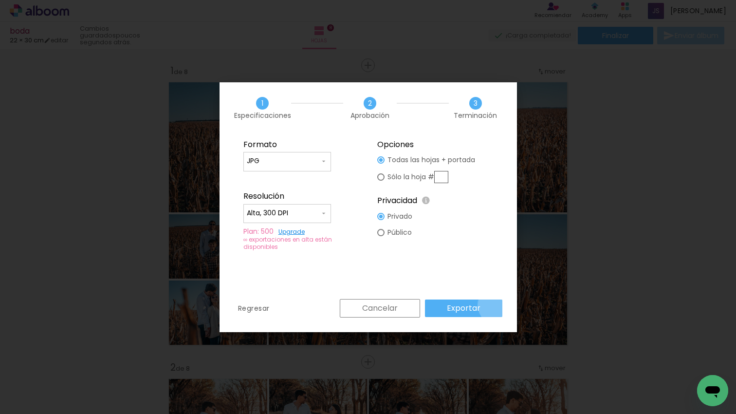
click at [500, 305] on paper-button "Exportar" at bounding box center [463, 308] width 77 height 18
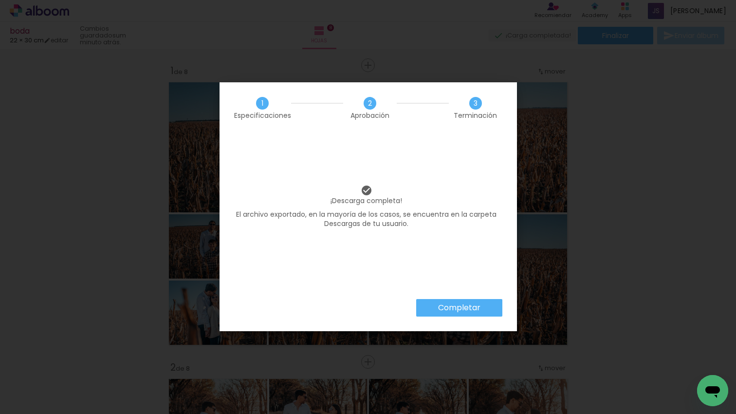
click at [0, 0] on slot "Completar" at bounding box center [0, 0] width 0 height 0
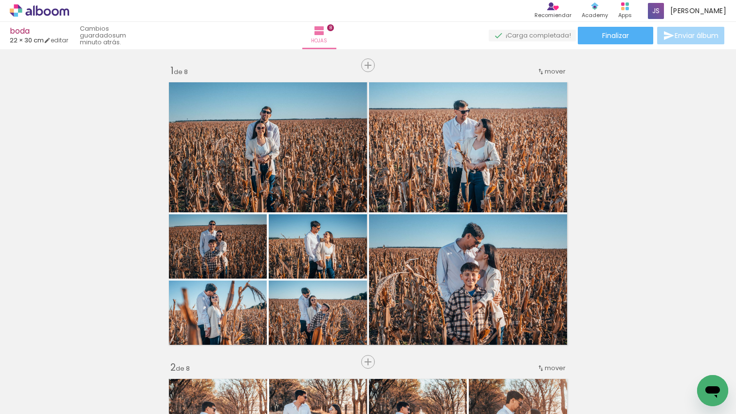
scroll to position [0, 1528]
